Goal: Navigation & Orientation: Find specific page/section

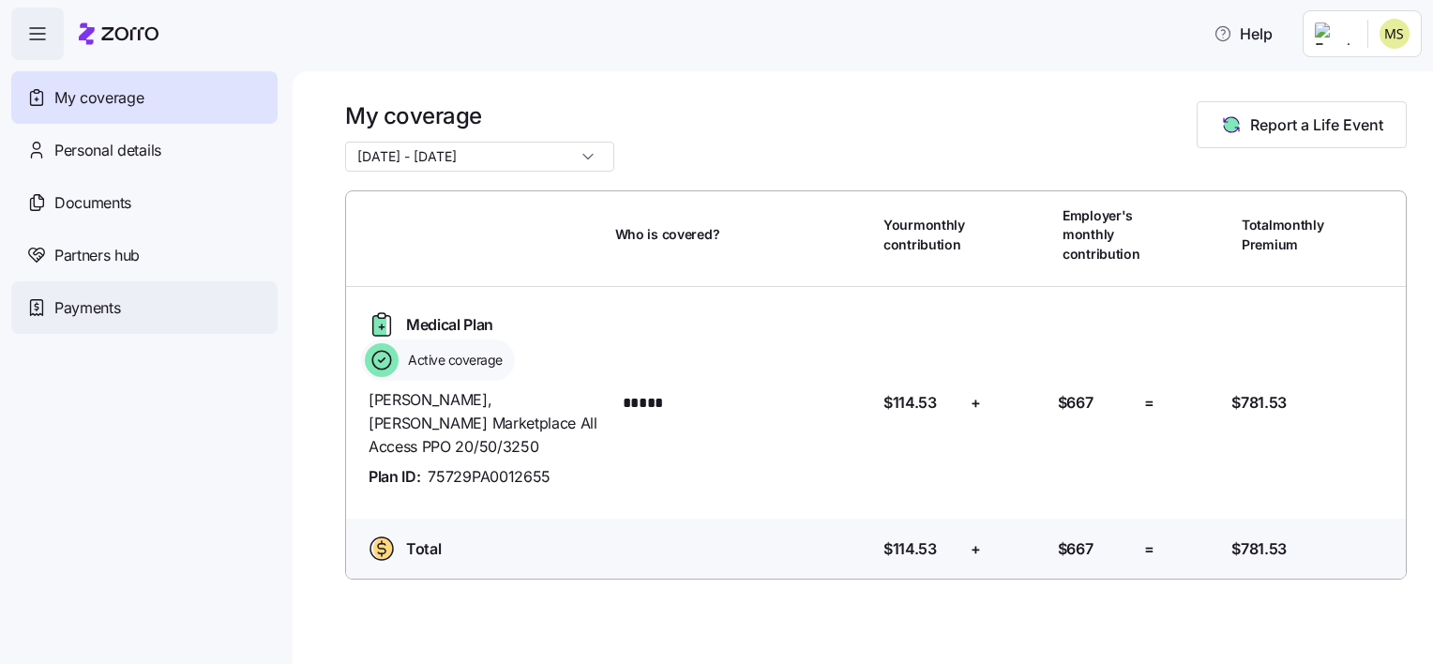
drag, startPoint x: 94, startPoint y: 300, endPoint x: 83, endPoint y: 295, distance: 12.2
click at [94, 298] on span "Payments" at bounding box center [87, 307] width 66 height 23
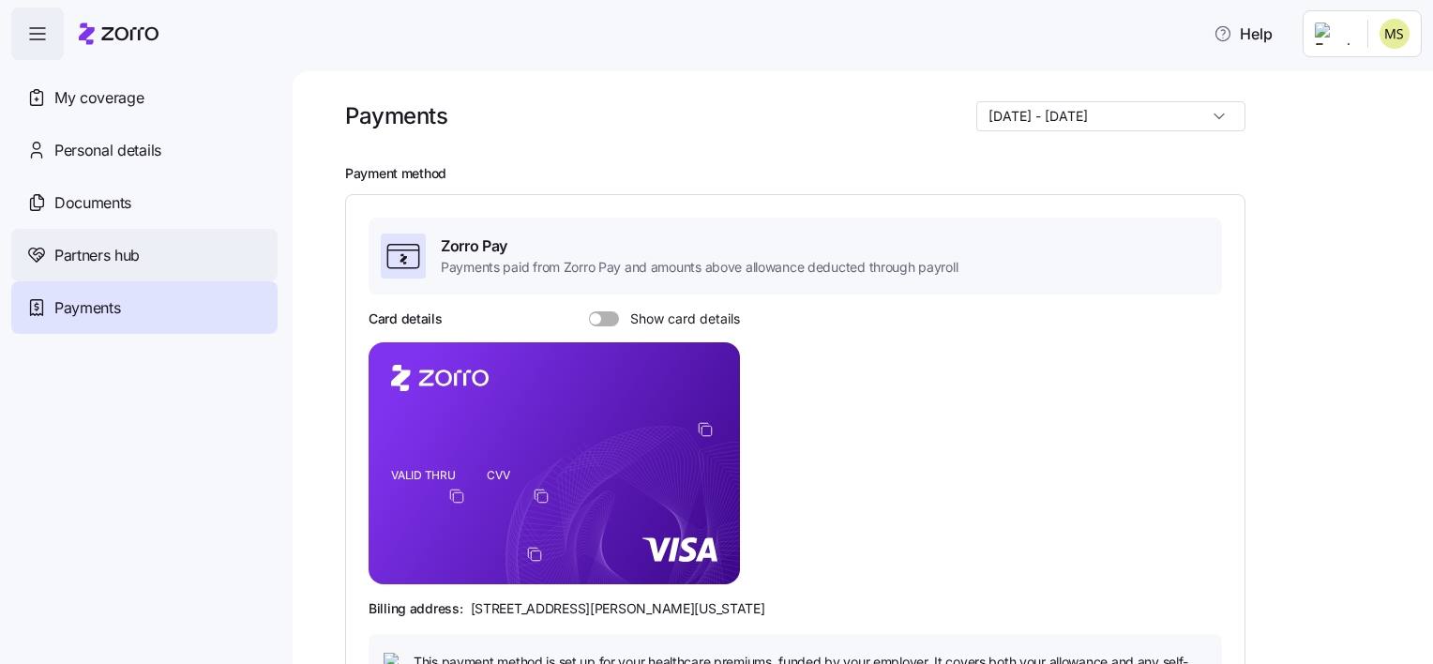
click at [95, 258] on span "Partners hub" at bounding box center [96, 255] width 85 height 23
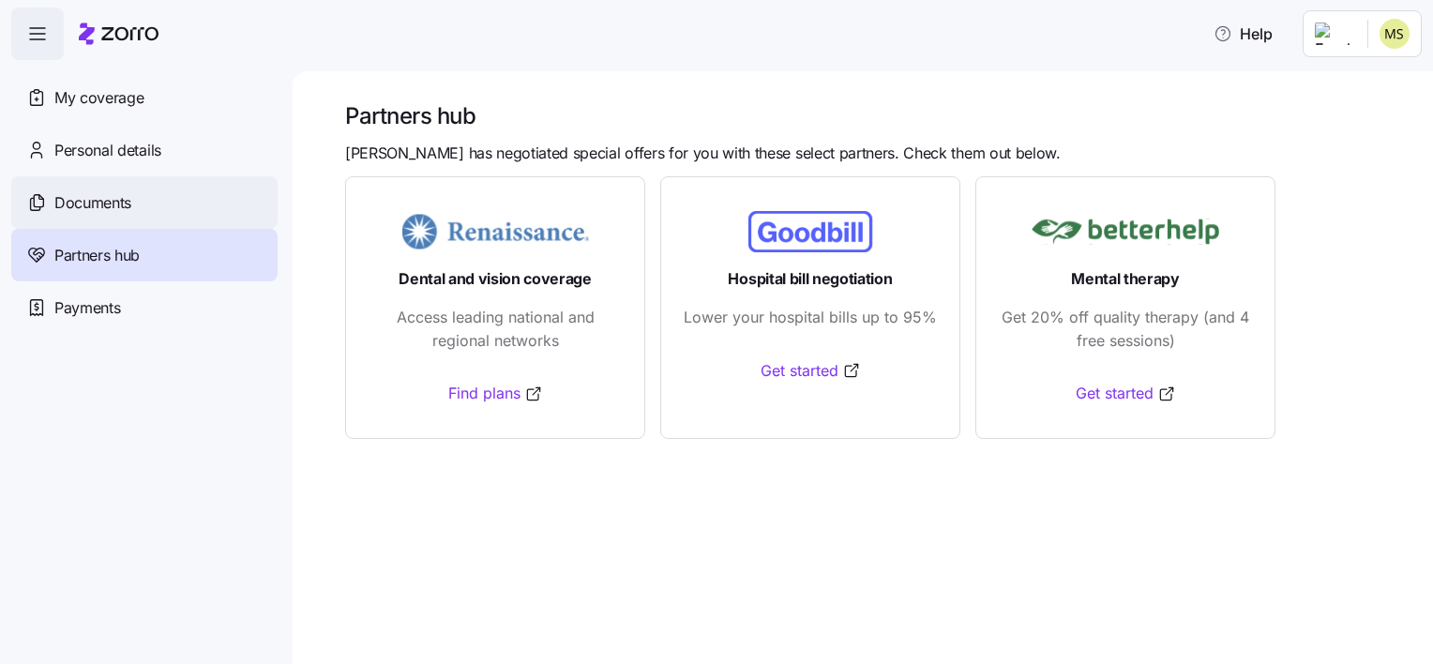
click at [127, 208] on span "Documents" at bounding box center [92, 202] width 77 height 23
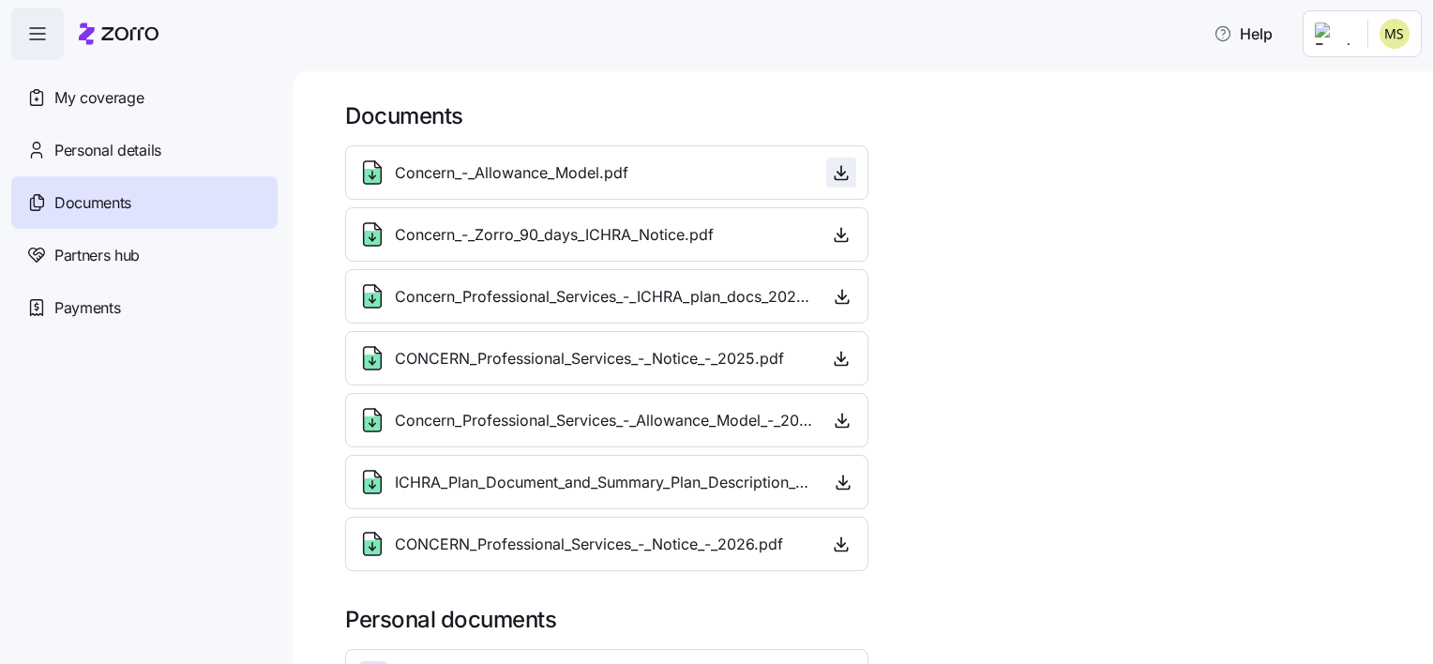
click at [841, 172] on icon "button" at bounding box center [841, 171] width 0 height 9
click at [107, 142] on span "Personal details" at bounding box center [107, 150] width 107 height 23
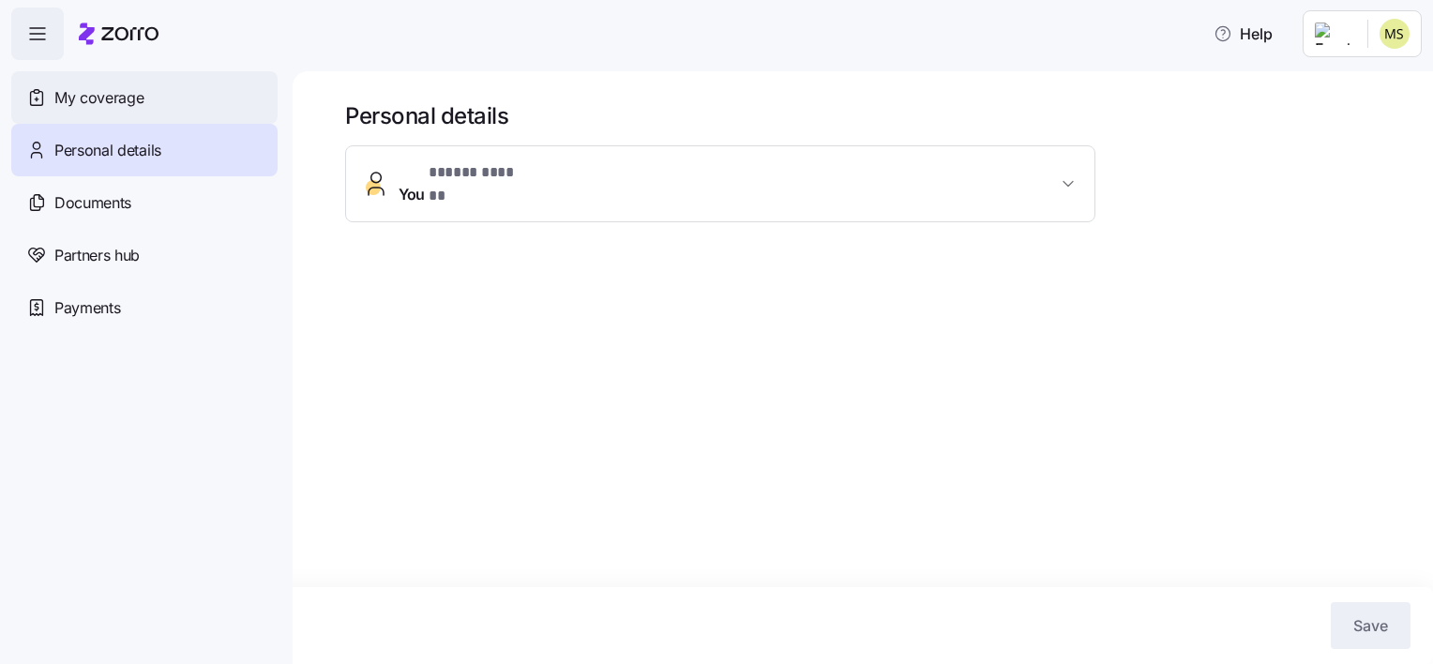
click at [102, 98] on span "My coverage" at bounding box center [98, 97] width 89 height 23
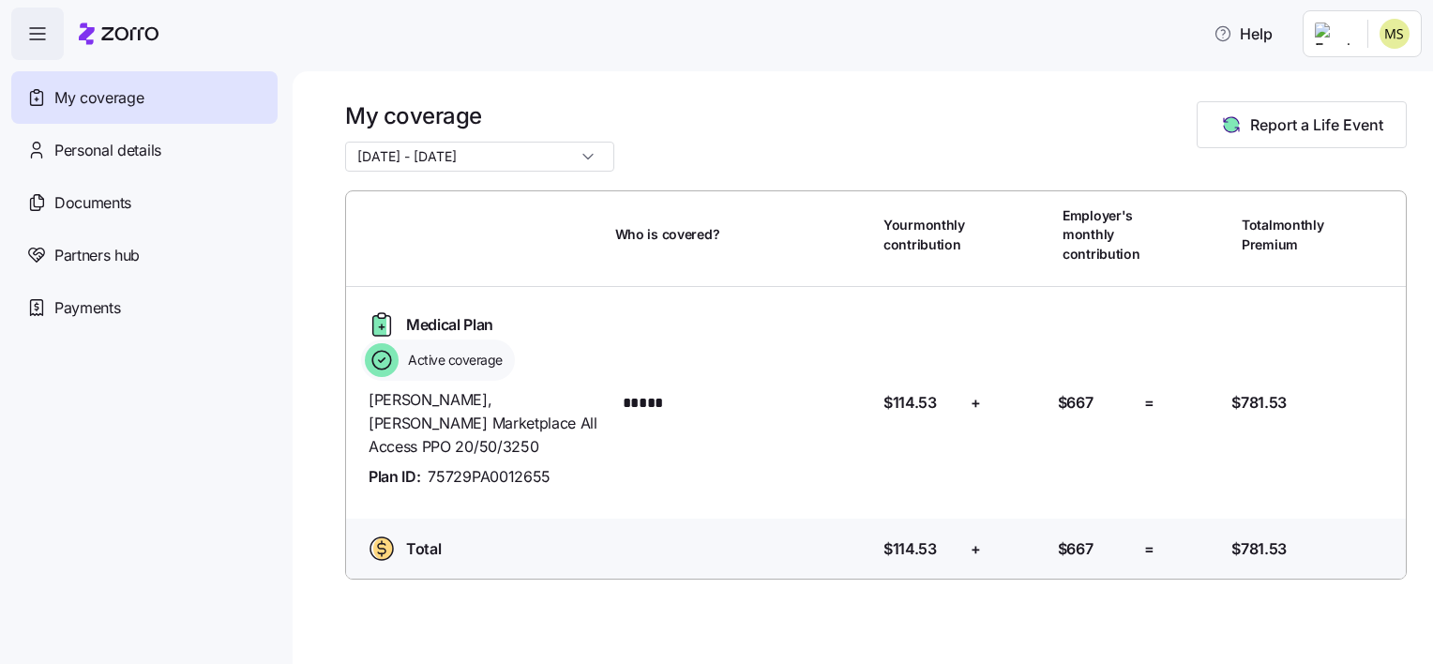
click at [569, 155] on input "[DATE] - [DATE]" at bounding box center [479, 157] width 269 height 30
click at [569, 155] on div "[DATE] - [DATE]" at bounding box center [479, 157] width 269 height 30
click at [730, 150] on div "My coverage [DATE] - [DATE] Report a Life Event" at bounding box center [876, 136] width 1062 height 70
click at [38, 38] on icon "button" at bounding box center [37, 34] width 23 height 23
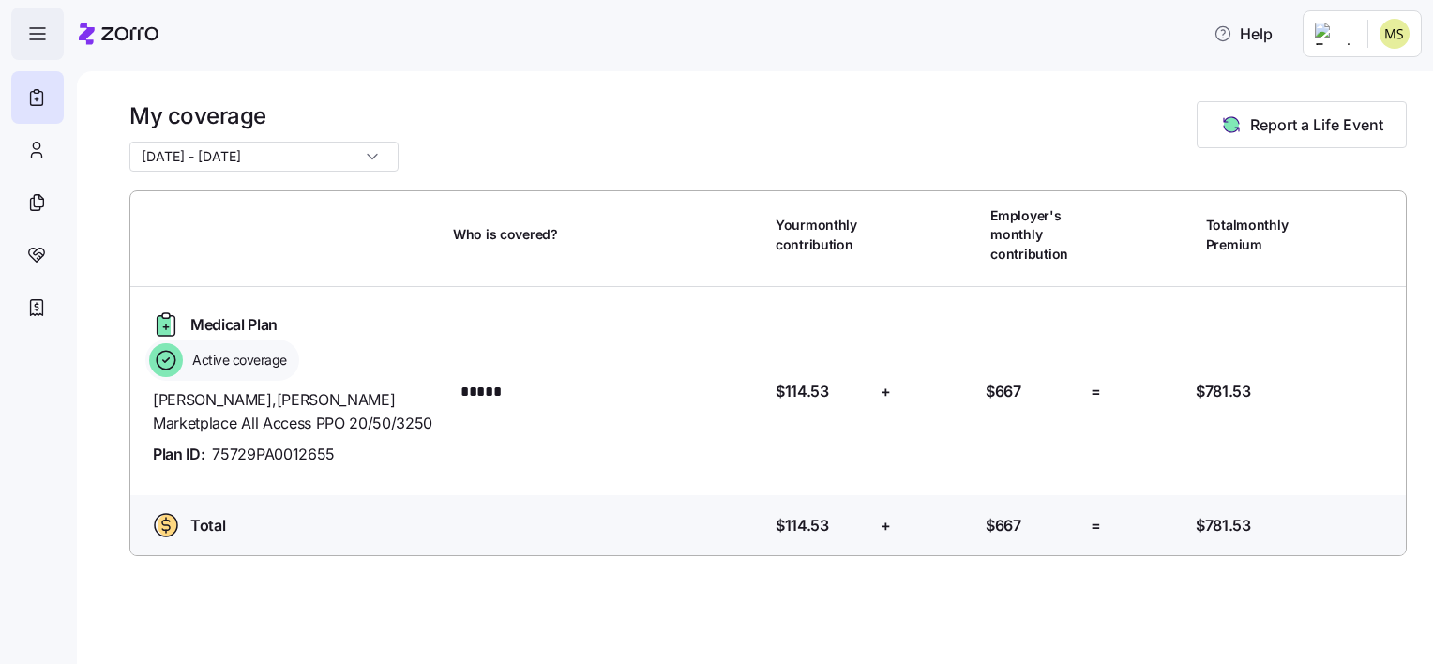
click at [38, 38] on icon "button" at bounding box center [37, 34] width 23 height 23
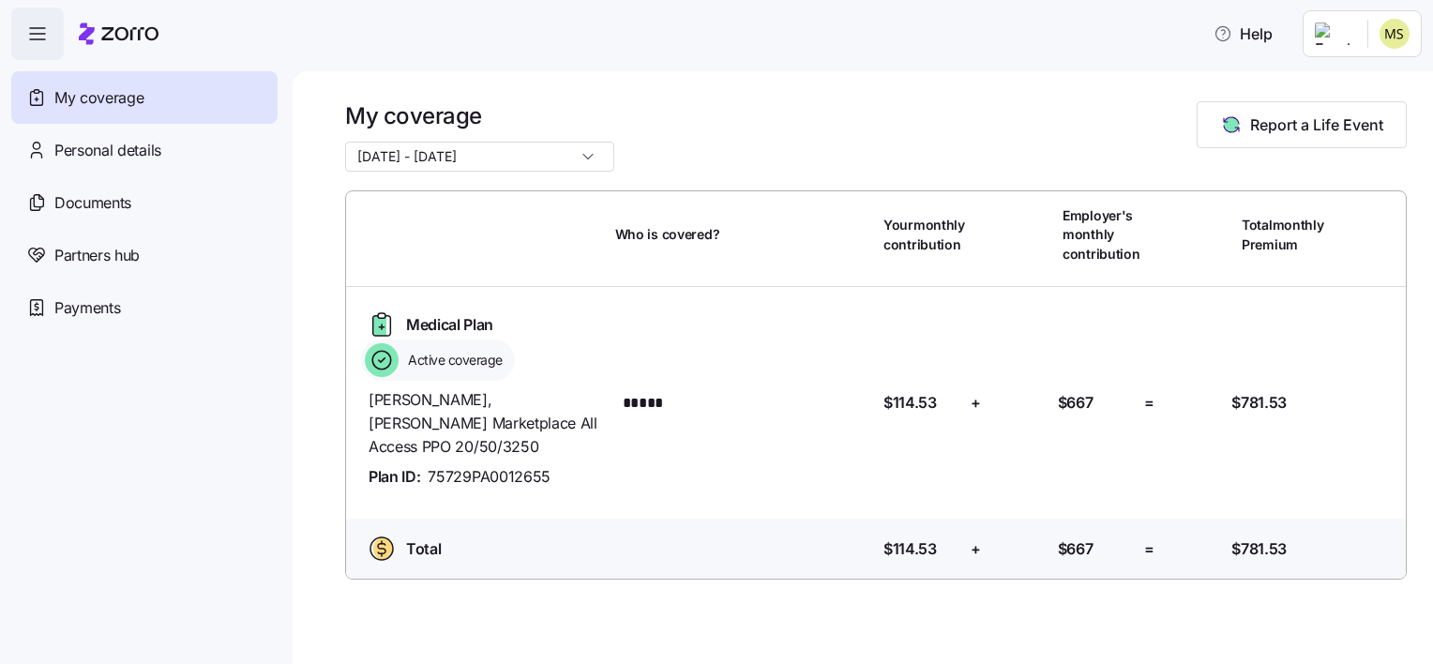
click at [1339, 36] on html "Help My coverage Personal details Documents Partners hub Payments My coverage […" at bounding box center [716, 326] width 1433 height 653
